Goal: Task Accomplishment & Management: Manage account settings

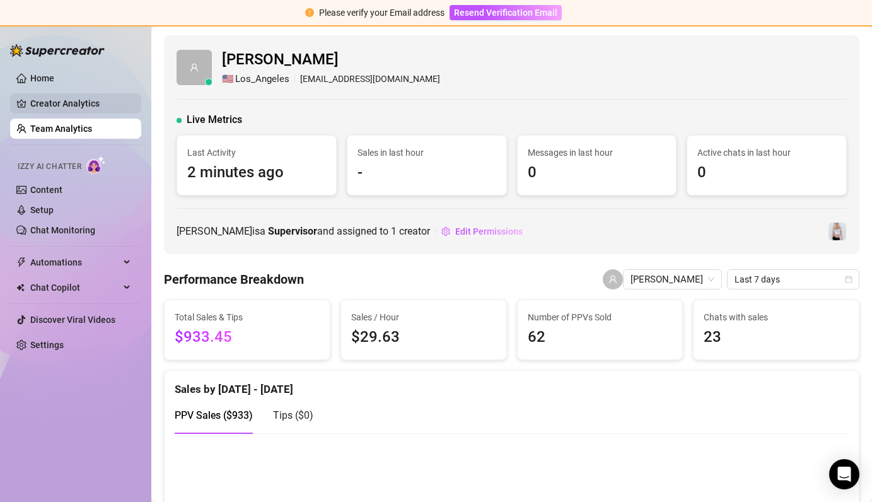
click at [60, 107] on link "Creator Analytics" at bounding box center [80, 103] width 101 height 20
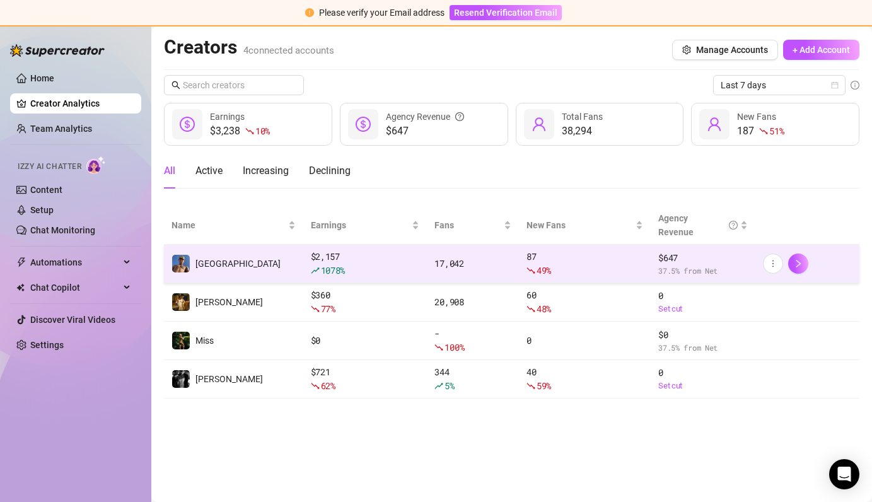
click at [257, 272] on td "[GEOGRAPHIC_DATA]" at bounding box center [233, 264] width 139 height 38
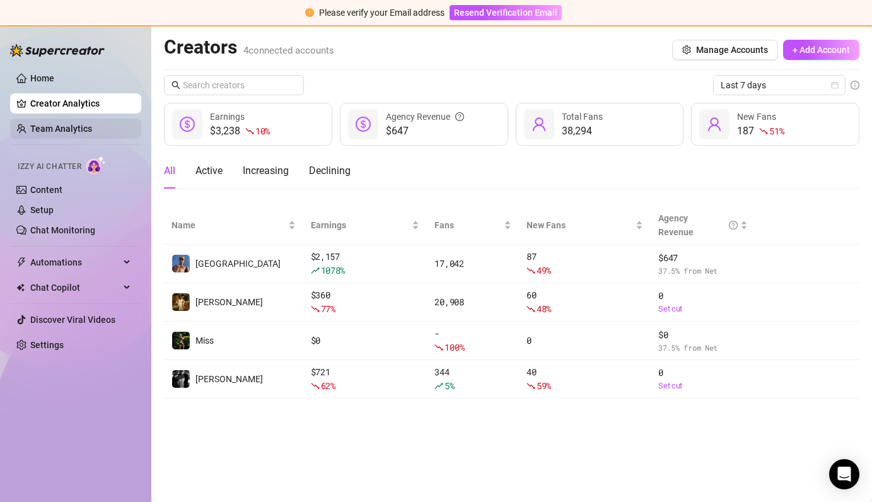
click at [65, 127] on link "Team Analytics" at bounding box center [61, 129] width 62 height 10
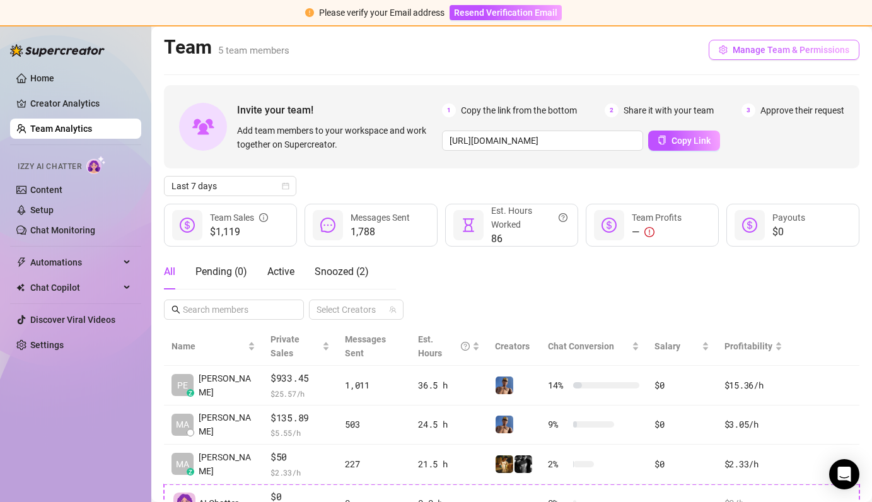
click at [757, 56] on button "Manage Team & Permissions" at bounding box center [784, 50] width 151 height 20
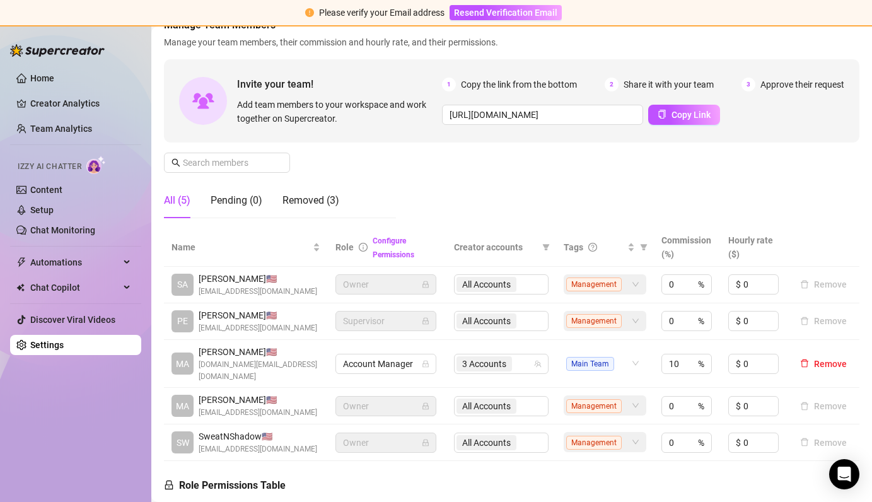
scroll to position [147, 0]
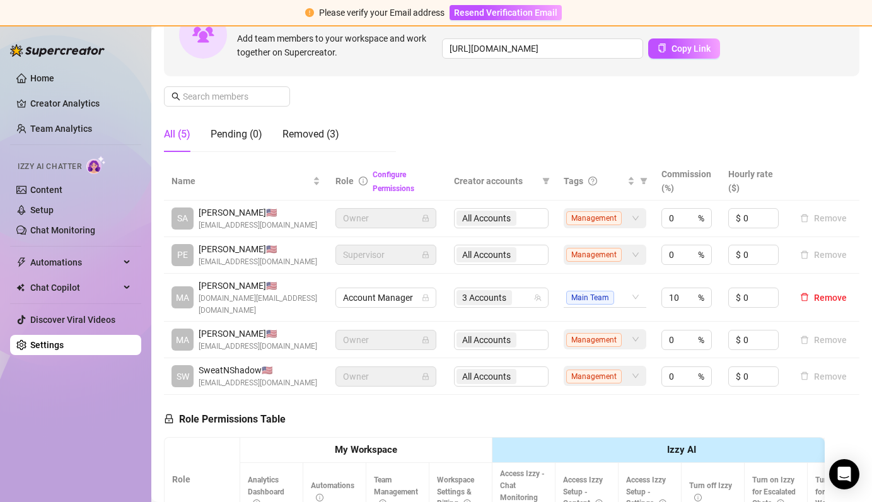
click at [630, 306] on div "Main Team" at bounding box center [598, 297] width 64 height 18
click at [640, 322] on td "Main Team Main Team" at bounding box center [604, 298] width 97 height 49
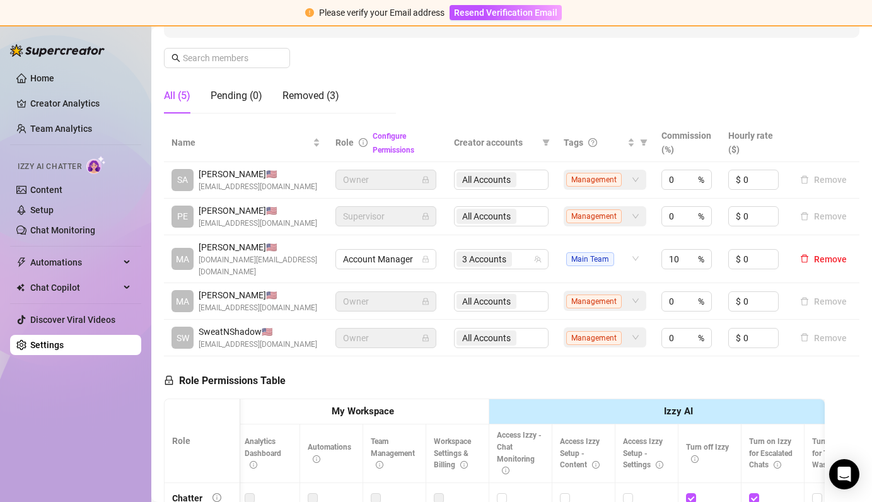
scroll to position [177, 0]
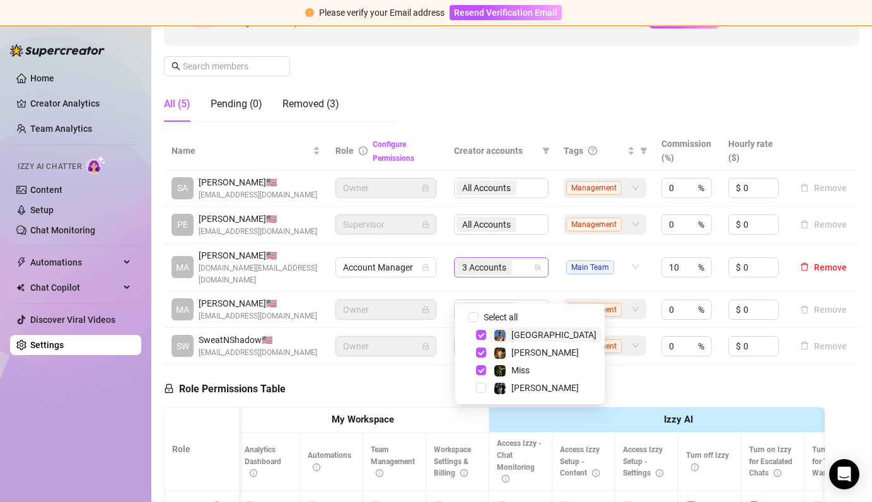
click at [487, 274] on span "3 Accounts" at bounding box center [484, 267] width 44 height 14
click at [482, 374] on span "Select tree node" at bounding box center [481, 370] width 10 height 10
click at [481, 355] on span "Select tree node" at bounding box center [481, 353] width 10 height 10
click at [484, 340] on div "[GEOGRAPHIC_DATA]" at bounding box center [530, 334] width 143 height 15
click at [482, 338] on span "Select tree node" at bounding box center [481, 335] width 10 height 10
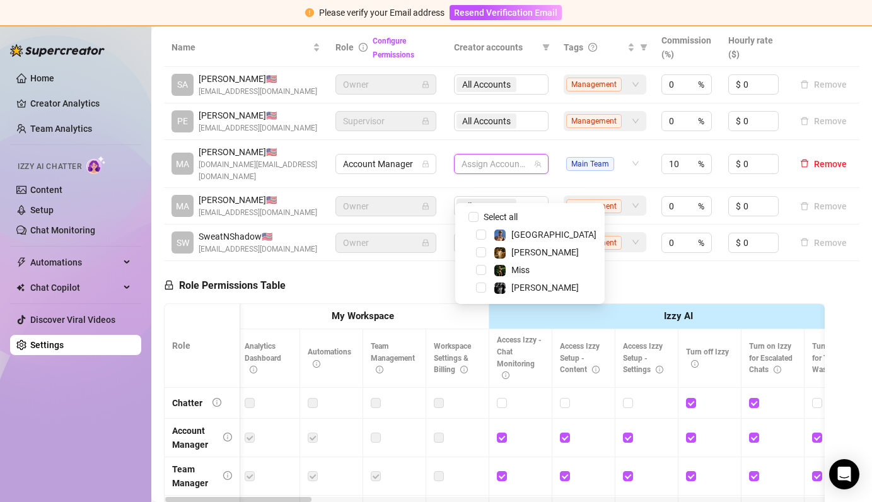
scroll to position [244, 0]
